Goal: Find specific page/section: Find specific page/section

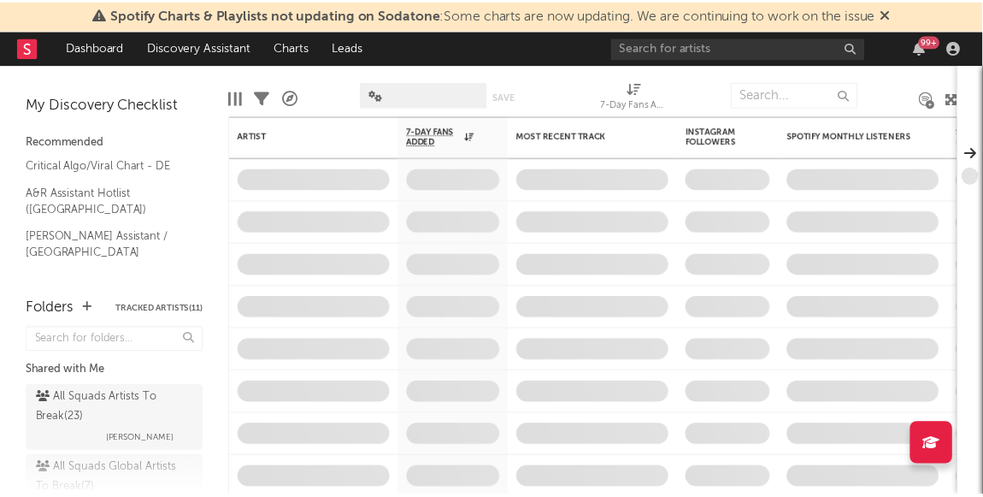
scroll to position [232, 0]
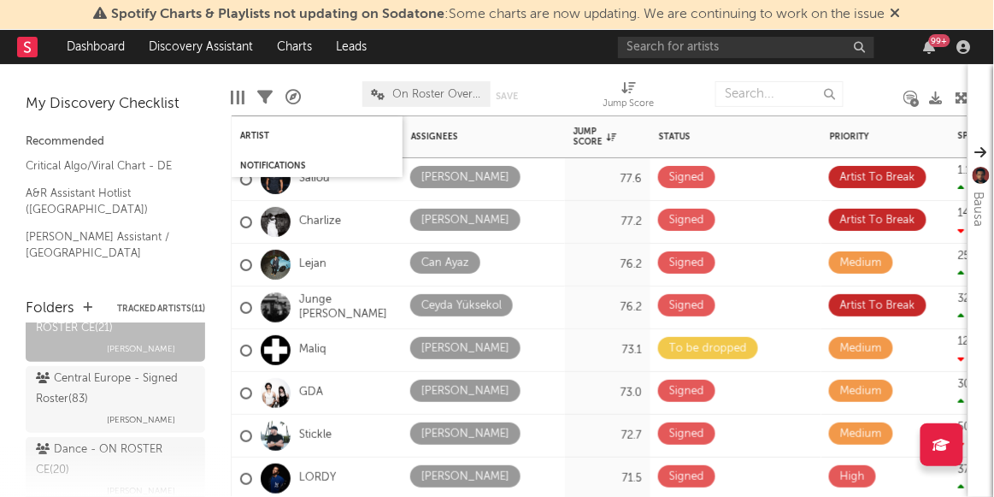
click at [238, 134] on div "Artist" at bounding box center [317, 135] width 171 height 38
click at [256, 136] on div "Artist" at bounding box center [304, 136] width 128 height 10
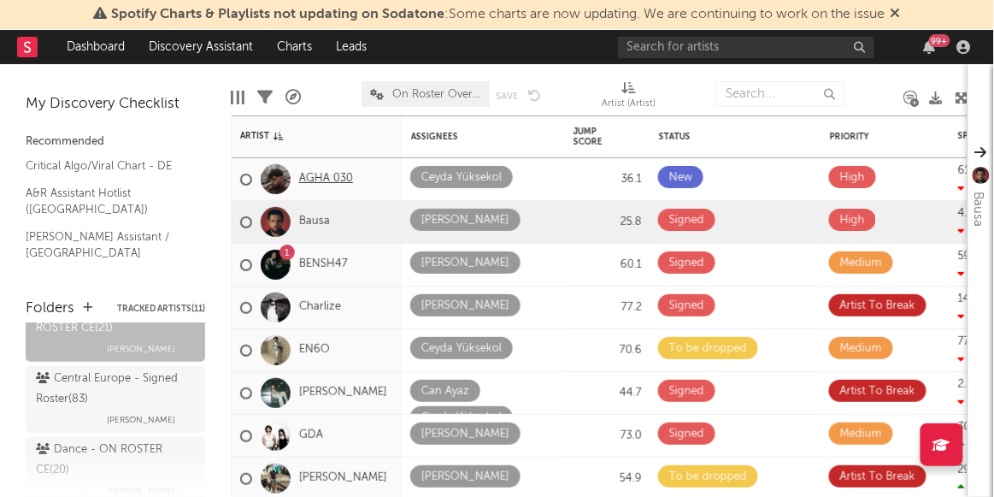
click at [342, 180] on link "AGHA 030" at bounding box center [326, 179] width 54 height 15
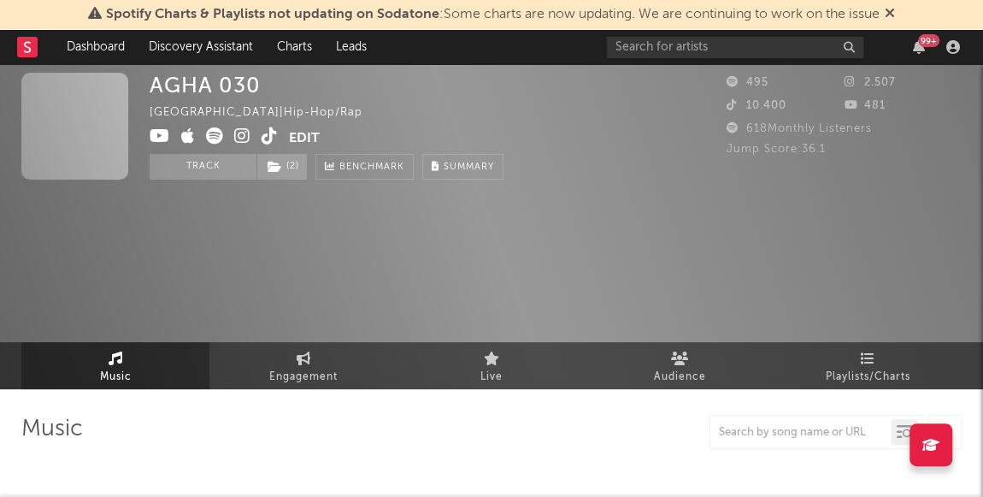
select select "6m"
